Goal: Task Accomplishment & Management: Complete application form

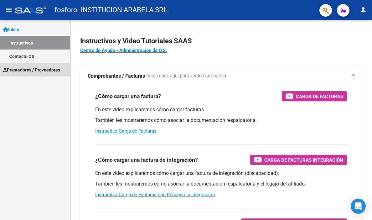
click at [23, 64] on link "Prestadores / Proveedores" at bounding box center [35, 69] width 70 height 13
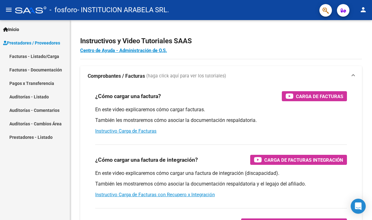
click at [19, 55] on link "Facturas - Listado/Carga" at bounding box center [35, 55] width 70 height 13
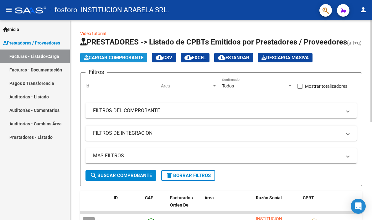
click at [126, 57] on span "Cargar Comprobante" at bounding box center [113, 58] width 59 height 6
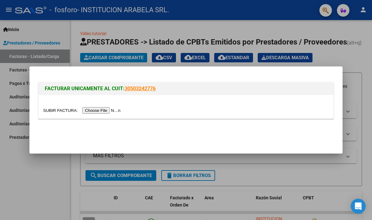
click at [101, 110] on input "file" at bounding box center [82, 110] width 79 height 7
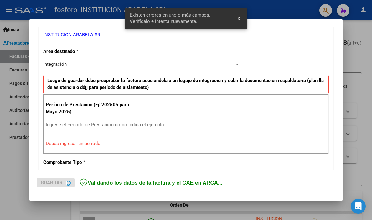
scroll to position [134, 0]
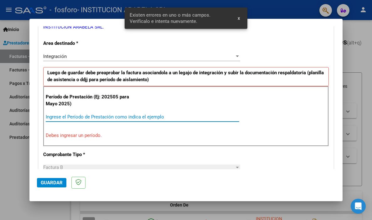
click at [49, 114] on input "Ingrese el Período de Prestación como indica el ejemplo" at bounding box center [142, 117] width 193 height 6
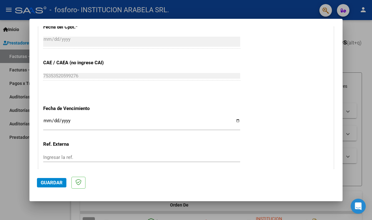
scroll to position [384, 0]
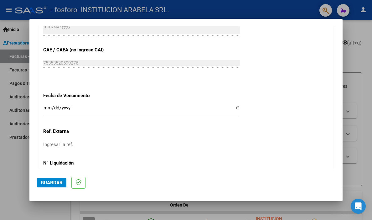
type input "202508"
click at [54, 108] on input "Ingresar la fecha" at bounding box center [141, 110] width 197 height 10
click at [236, 108] on input "Ingresar la fecha" at bounding box center [141, 110] width 197 height 10
type input "[DATE]"
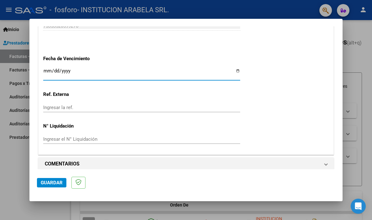
scroll to position [426, 0]
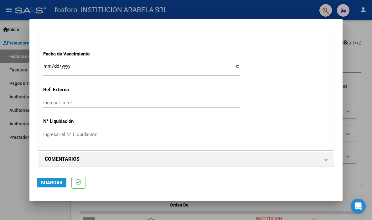
click at [49, 179] on button "Guardar" at bounding box center [51, 182] width 29 height 9
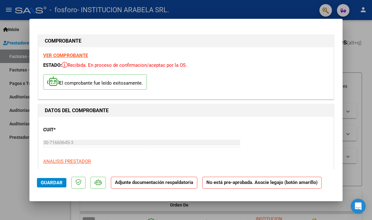
click at [150, 182] on strong "Adjunte documentación respaldatoria" at bounding box center [154, 182] width 78 height 6
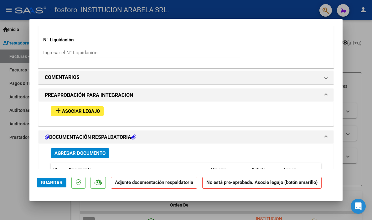
scroll to position [501, 0]
click at [71, 150] on span "Agregar Documento" at bounding box center [79, 153] width 51 height 6
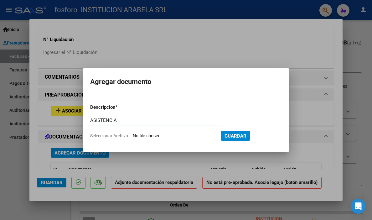
type input "ASISTENCIA"
type input "C:\fakepath\[PERSON_NAME].pdf"
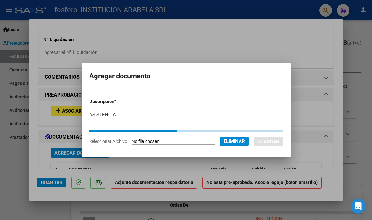
click at [205, 133] on form "Descripcion * ASISTENCIA Escriba aquí una descripcion Seleccionar Archivo Elimi…" at bounding box center [186, 121] width 194 height 56
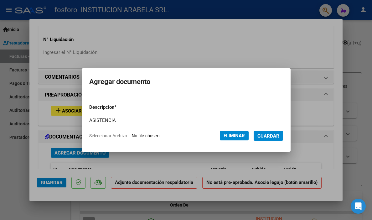
click at [279, 135] on span "Guardar" at bounding box center [268, 136] width 22 height 6
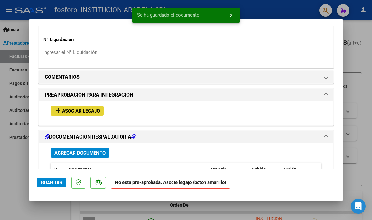
click at [89, 110] on span "Asociar Legajo" at bounding box center [81, 111] width 38 height 6
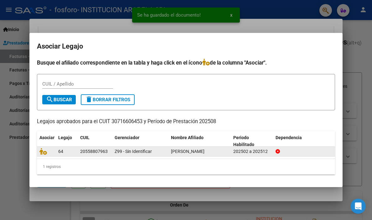
click at [182, 152] on span "[PERSON_NAME]" at bounding box center [187, 151] width 33 height 5
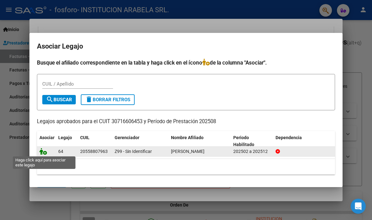
click at [45, 152] on icon at bounding box center [43, 151] width 8 height 7
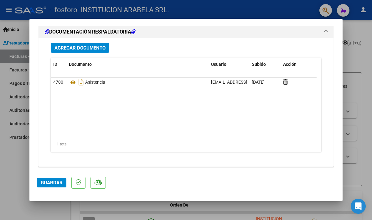
scroll to position [697, 0]
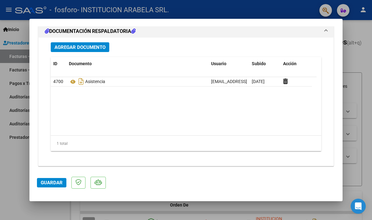
click at [49, 186] on button "Guardar" at bounding box center [51, 182] width 29 height 9
click at [46, 182] on span "Guardar" at bounding box center [52, 183] width 22 height 6
click at [352, 54] on div at bounding box center [186, 110] width 372 height 220
type input "$ 0,00"
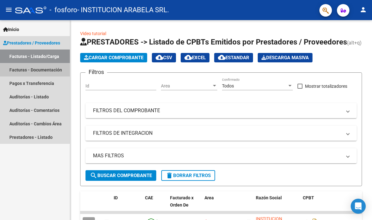
click at [33, 68] on link "Facturas - Documentación" at bounding box center [35, 69] width 70 height 13
